Goal: Task Accomplishment & Management: Manage account settings

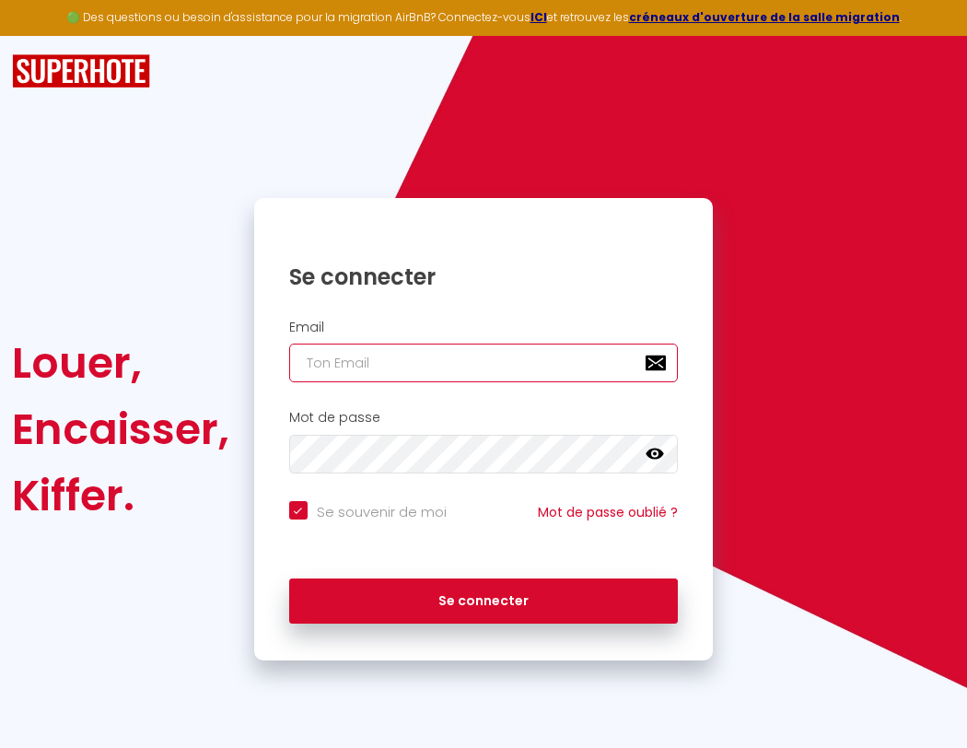
type input "s"
checkbox input "true"
type input "su"
checkbox input "true"
type input "sup"
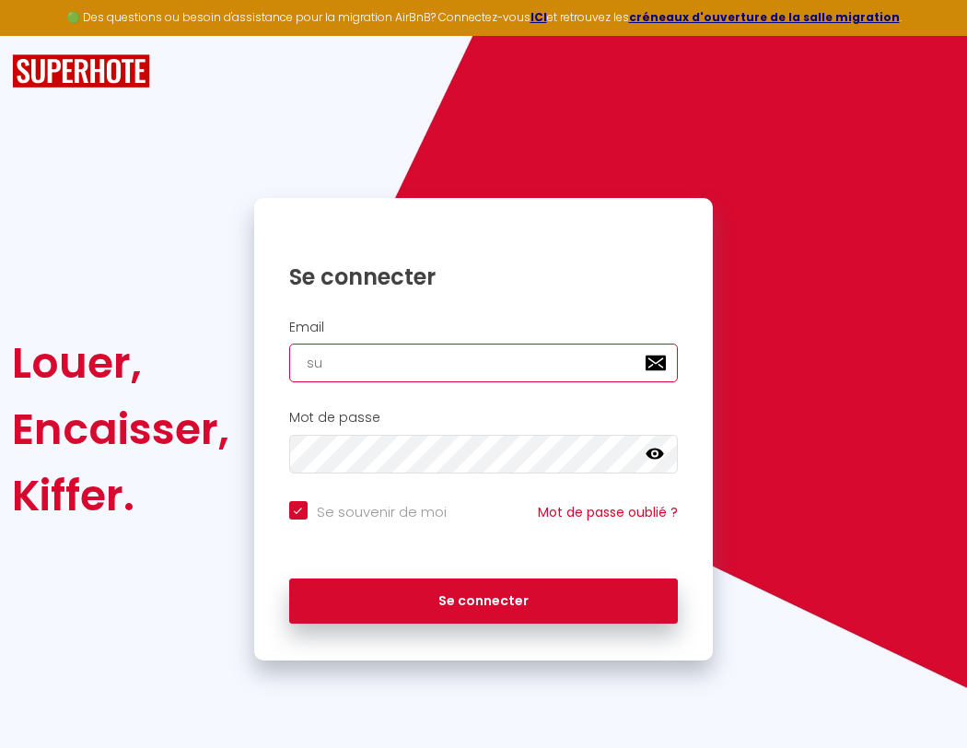
checkbox input "true"
type input "supe"
checkbox input "true"
type input "super"
checkbox input "true"
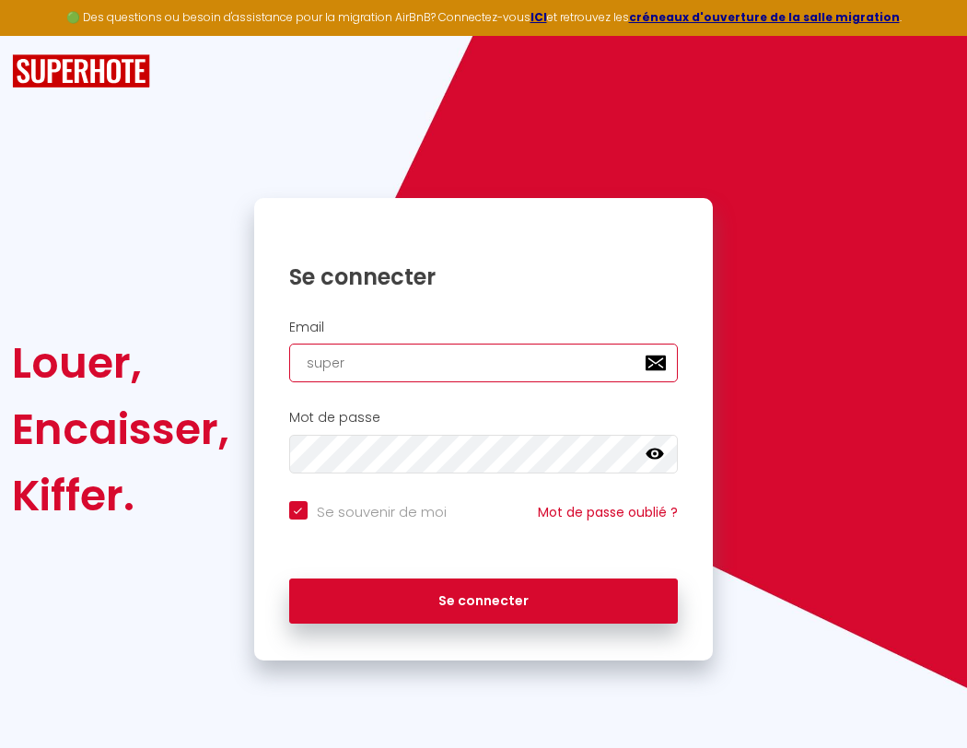
type input "superb"
checkbox input "true"
type input "superbo"
checkbox input "true"
type input "s"
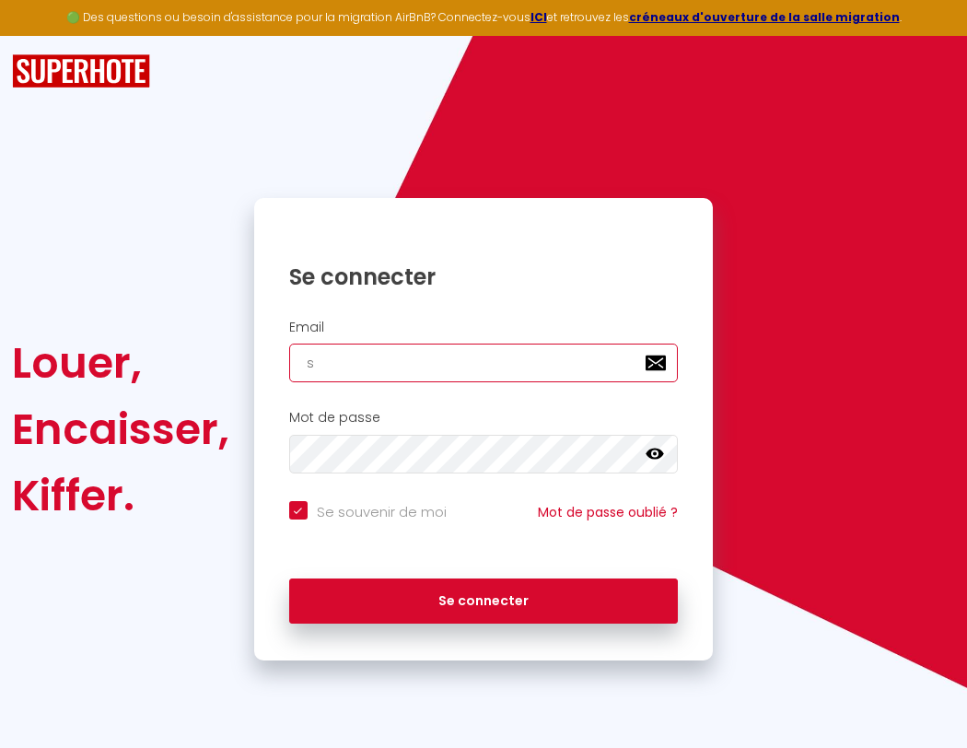
checkbox input "true"
type input "su"
checkbox input "true"
type input "sup"
checkbox input "true"
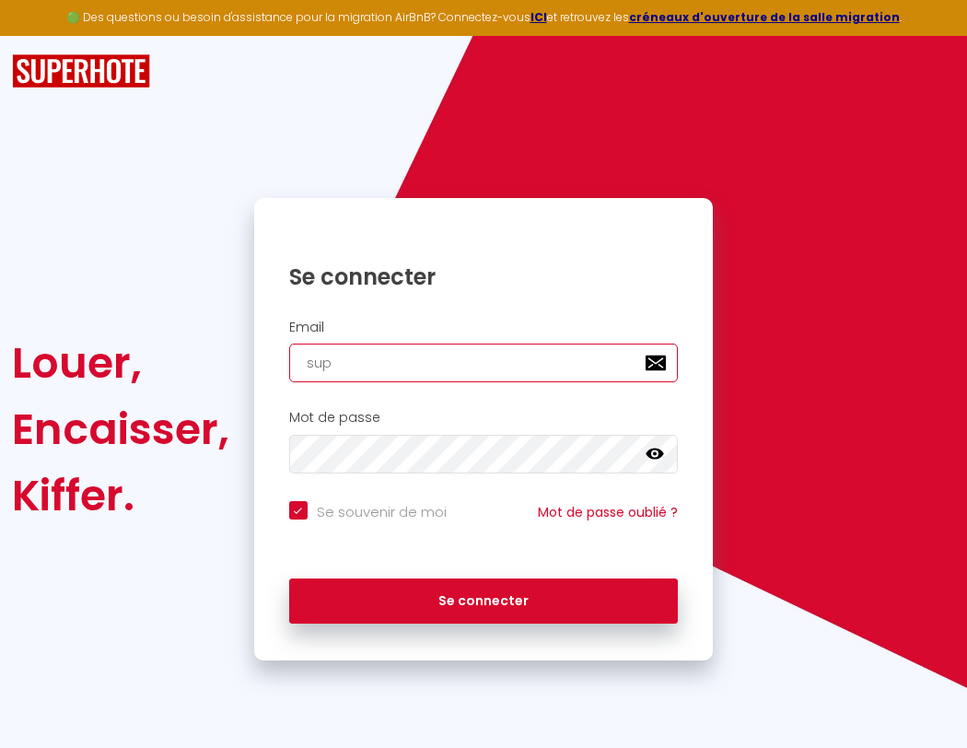
type input "supe"
checkbox input "true"
type input "super"
checkbox input "true"
type input "superb"
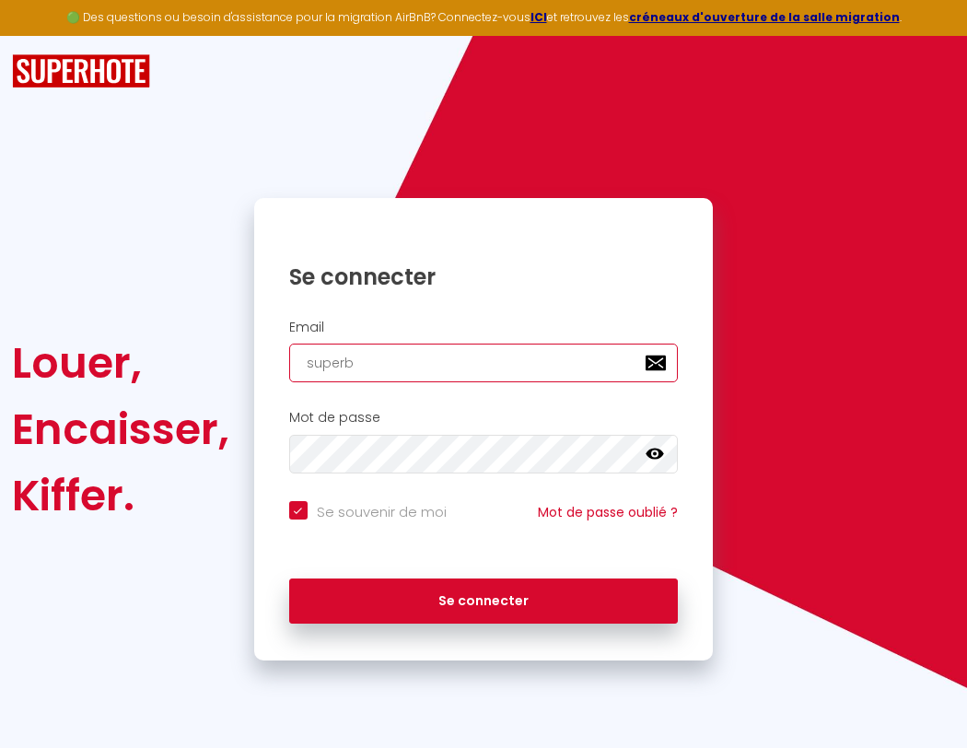
checkbox input "true"
type input "superbordeaux"
checkbox input "true"
type input "superbo"
checkbox input "true"
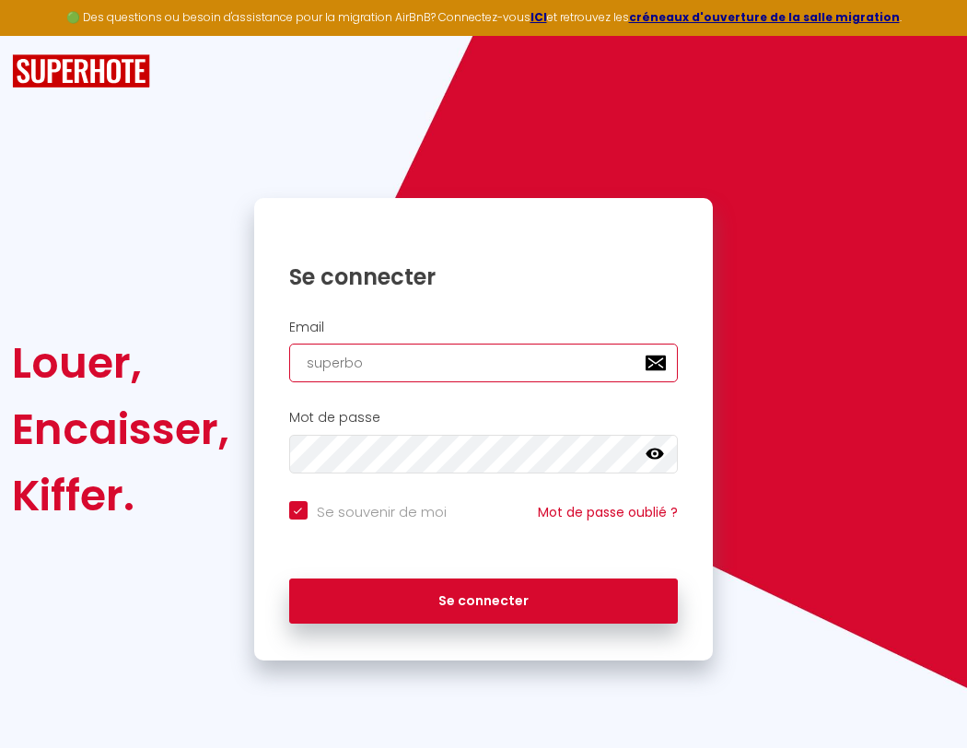
type input "superbordeaux@"
checkbox input "true"
type input "superbor"
checkbox input "true"
type input "s"
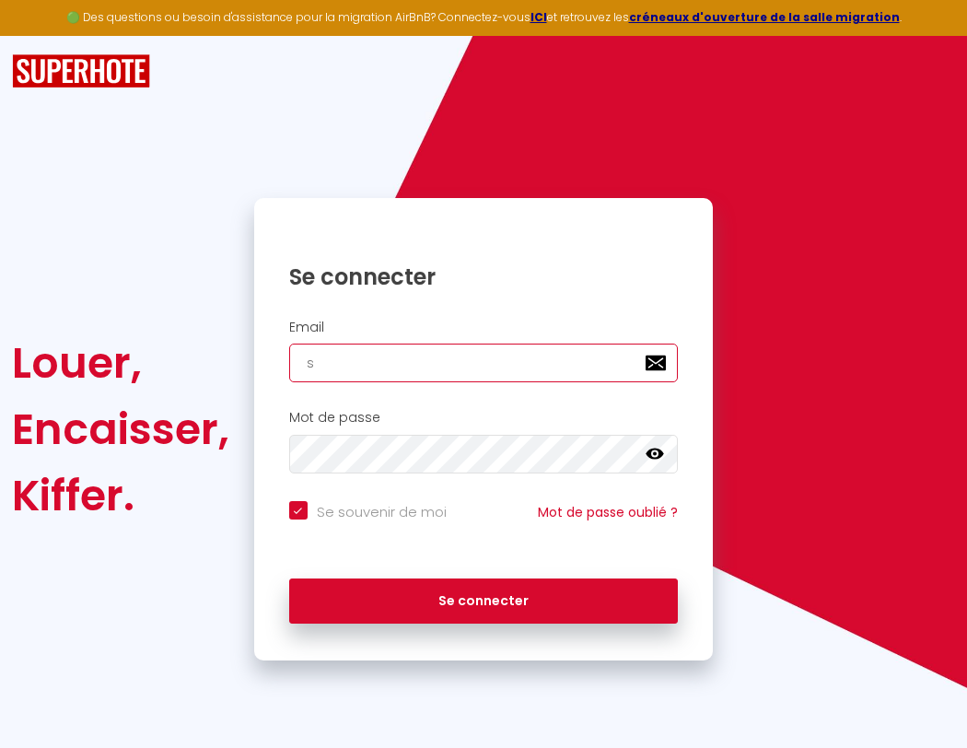
checkbox input "true"
type input "superbordeaux@g"
checkbox input "true"
type input "su"
checkbox input "true"
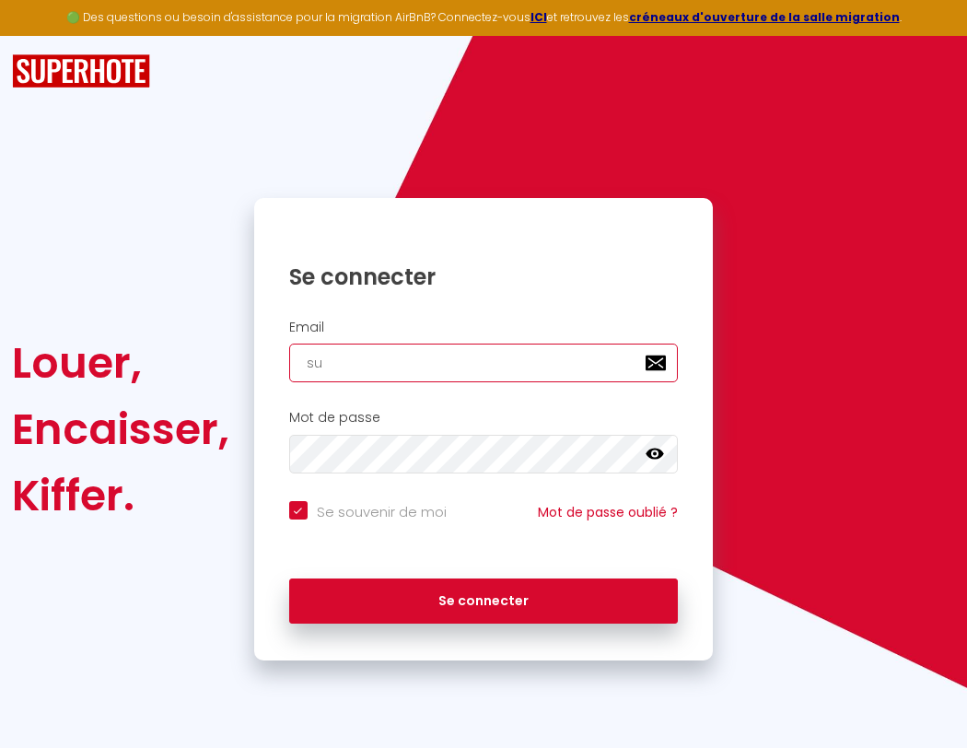
type input "superbordeaux@gm"
checkbox input "true"
type input "sup"
checkbox input "true"
type input "superbordeaux@gma"
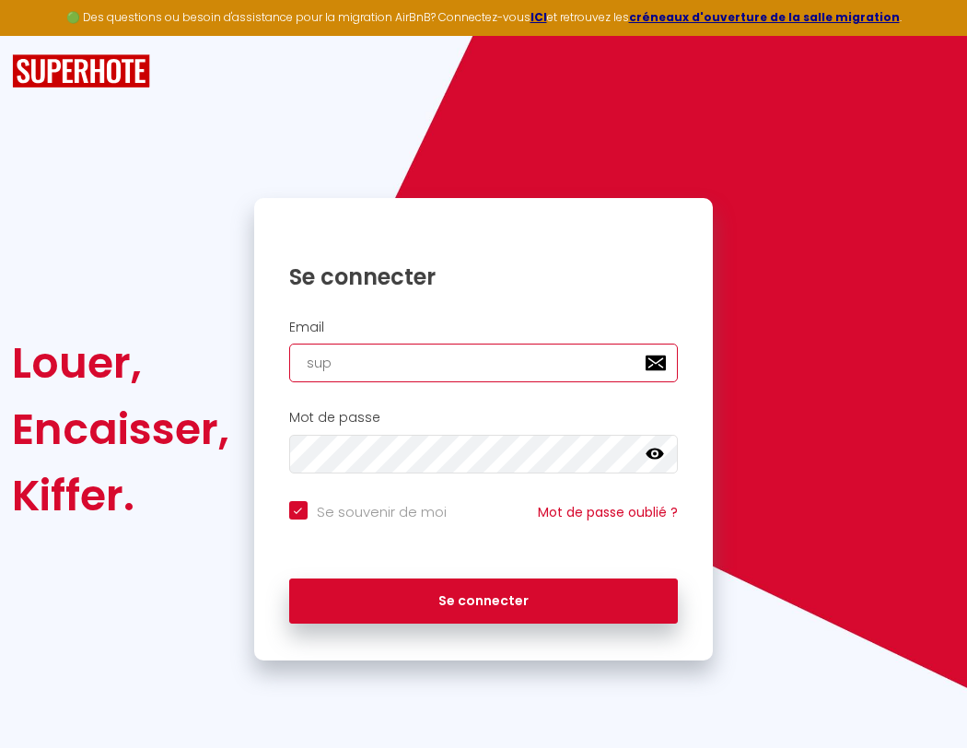
checkbox input "true"
type input "supe"
checkbox input "true"
type input "superbordeaux@gmai"
checkbox input "true"
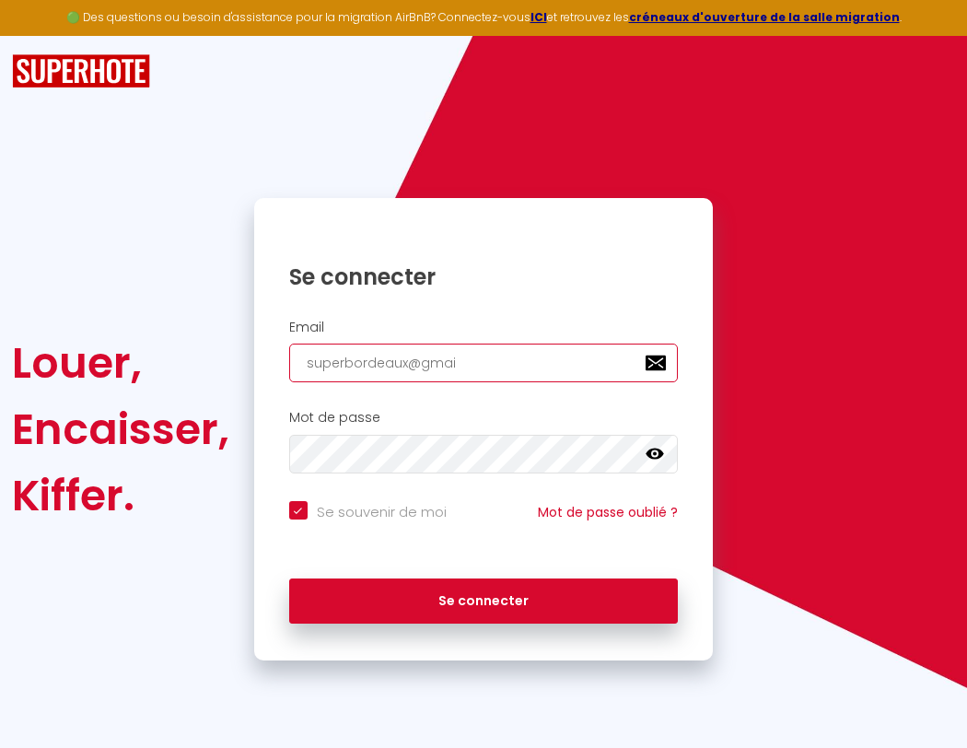
type input "super"
checkbox input "true"
type input "[EMAIL_ADDRESS]"
checkbox input "true"
type input "superb"
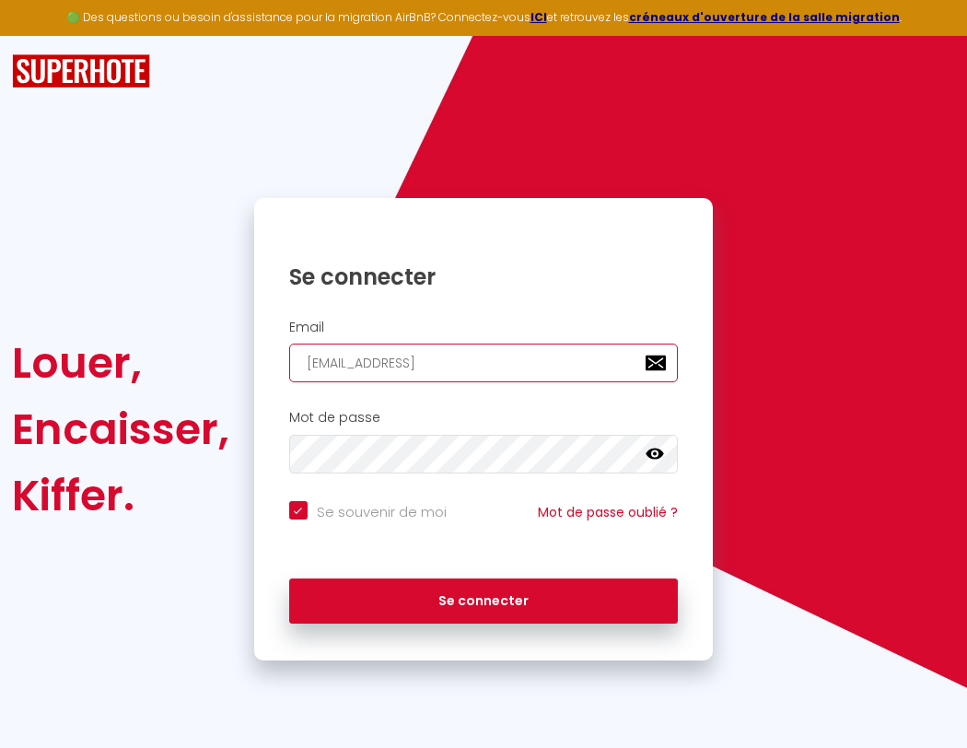
checkbox input "true"
